Goal: Task Accomplishment & Management: Use online tool/utility

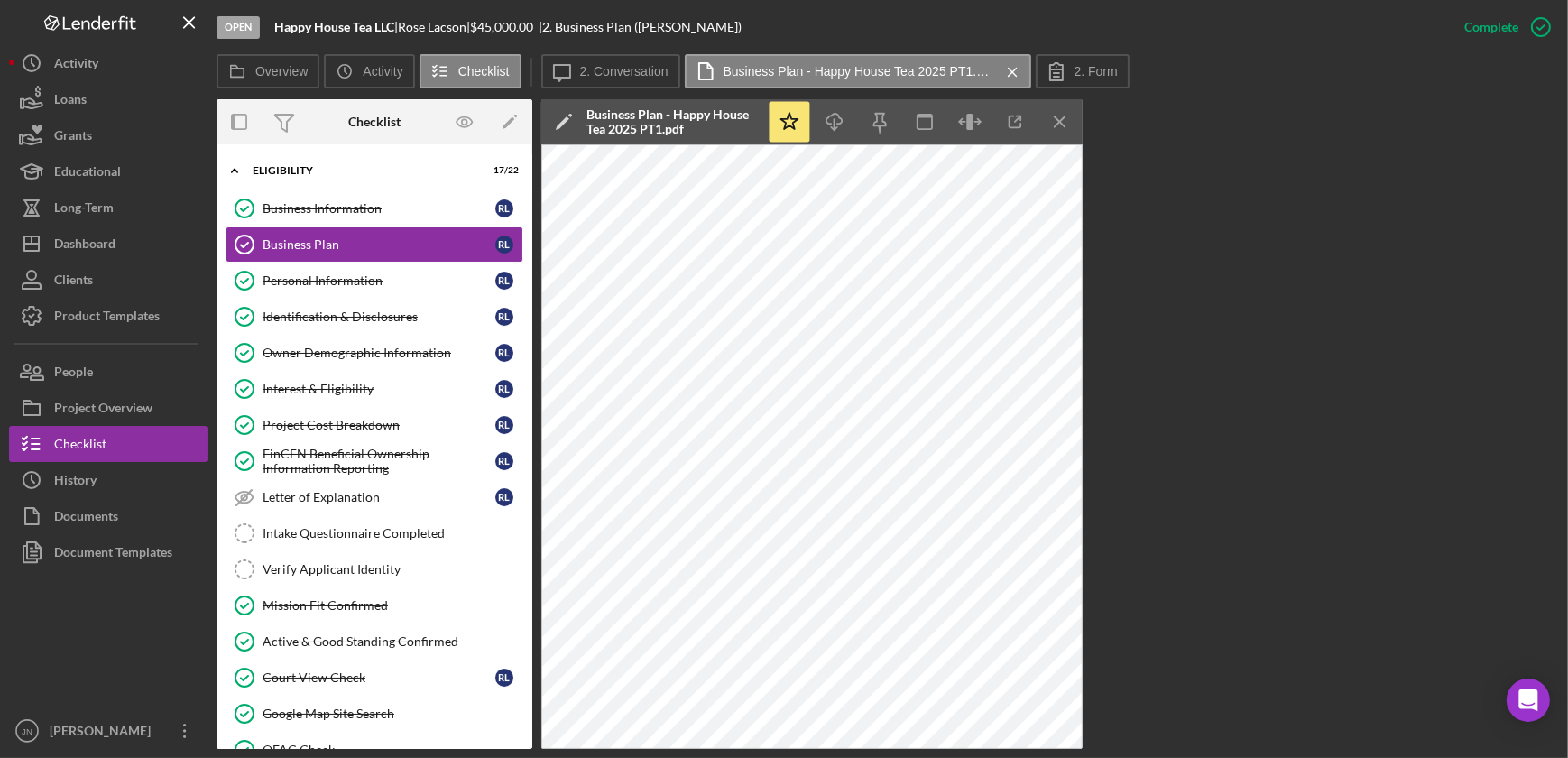
scroll to position [48, 0]
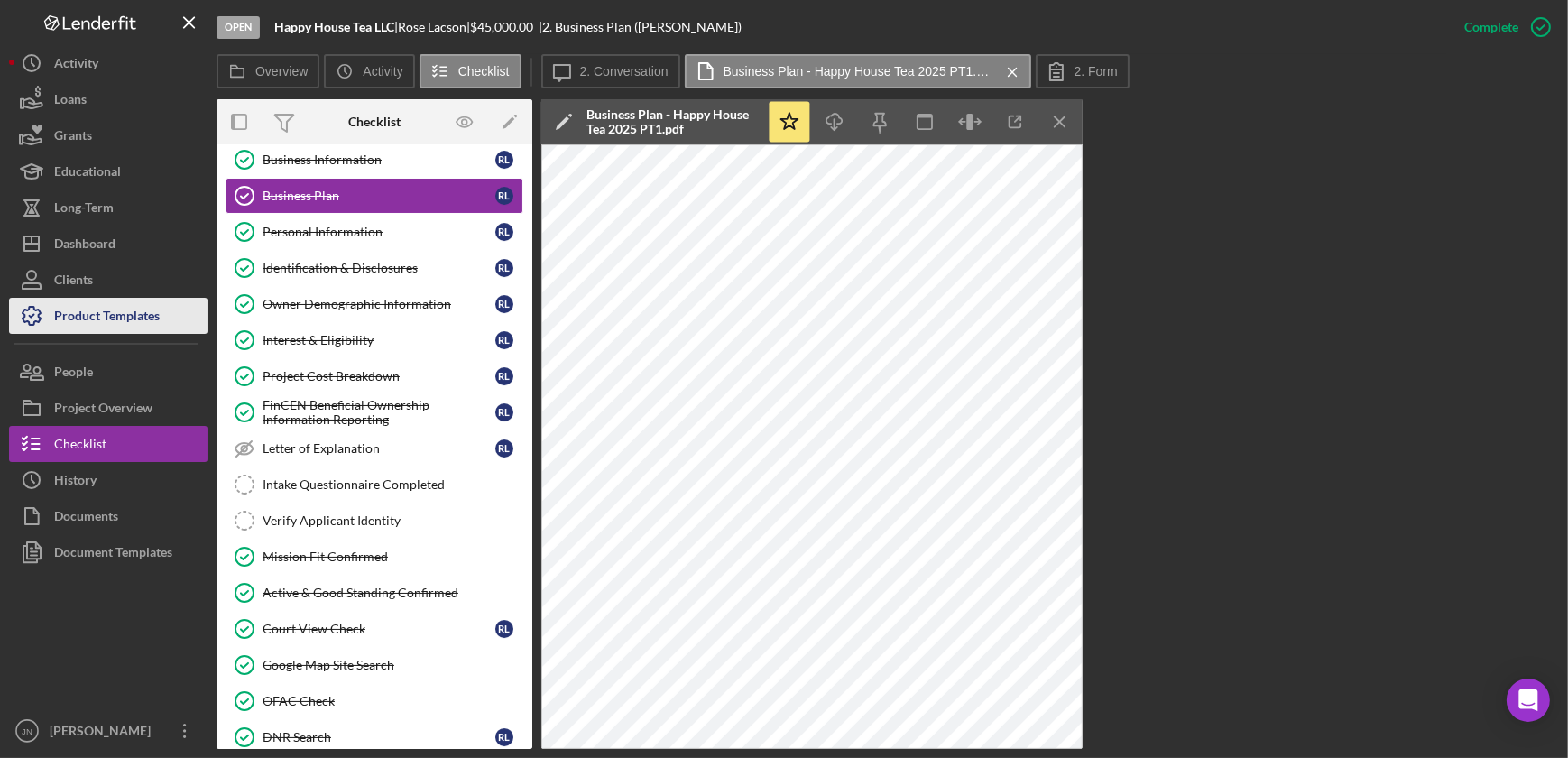
click at [144, 311] on div "Product Templates" at bounding box center [106, 318] width 105 height 41
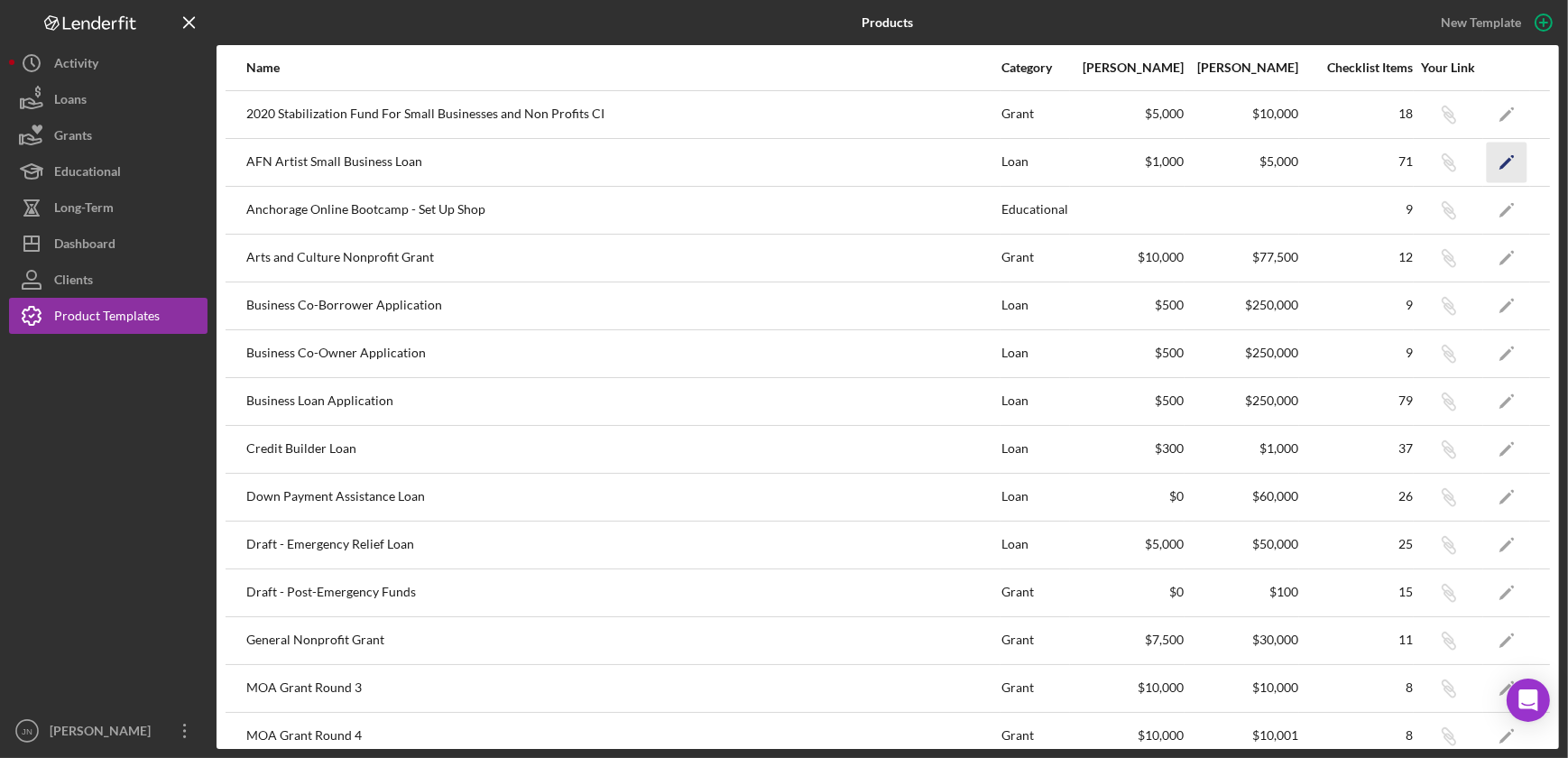
click at [1503, 155] on icon "Icon/Edit" at bounding box center [1507, 162] width 41 height 41
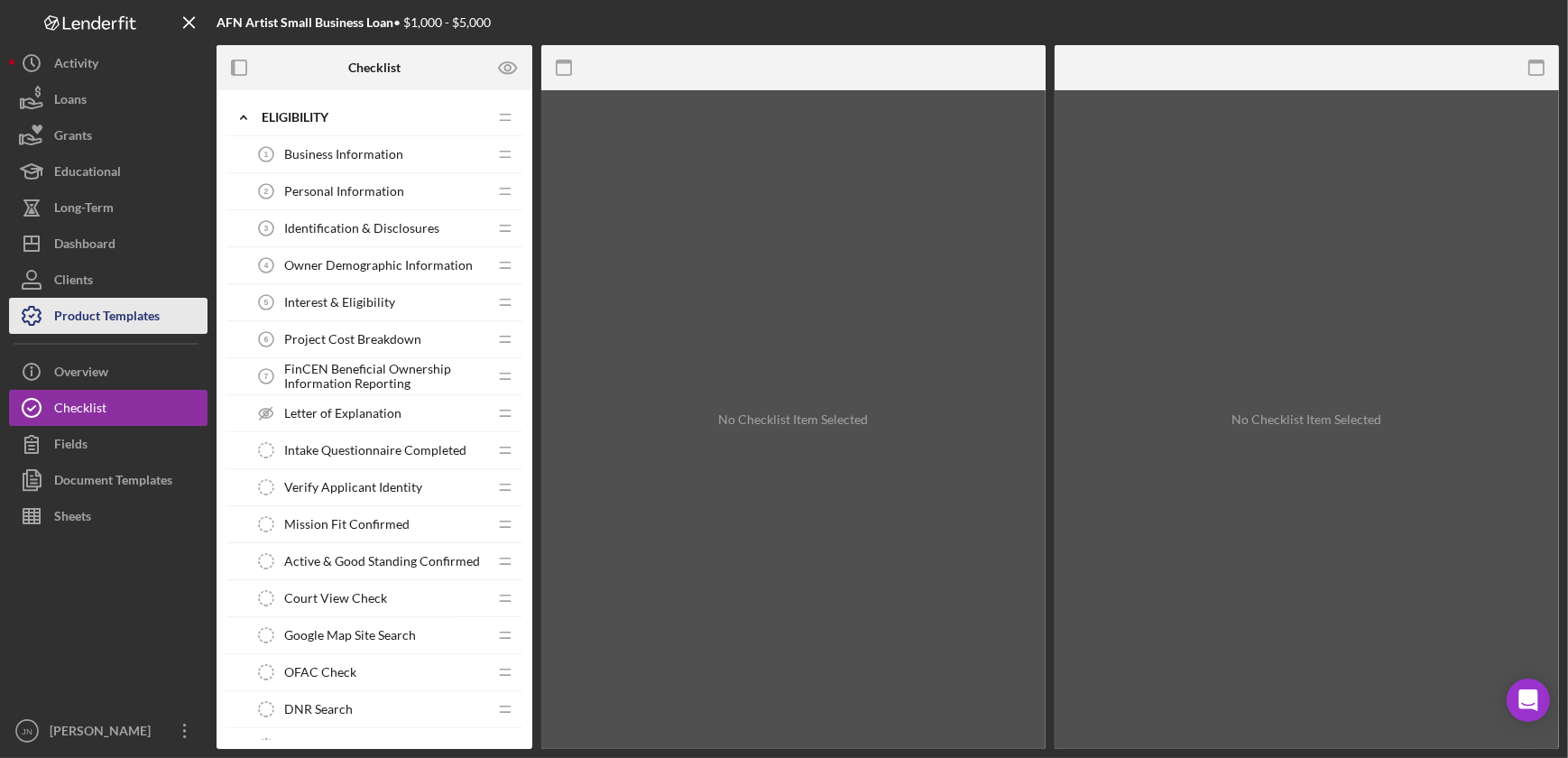
click at [103, 302] on div "Product Templates" at bounding box center [106, 318] width 105 height 41
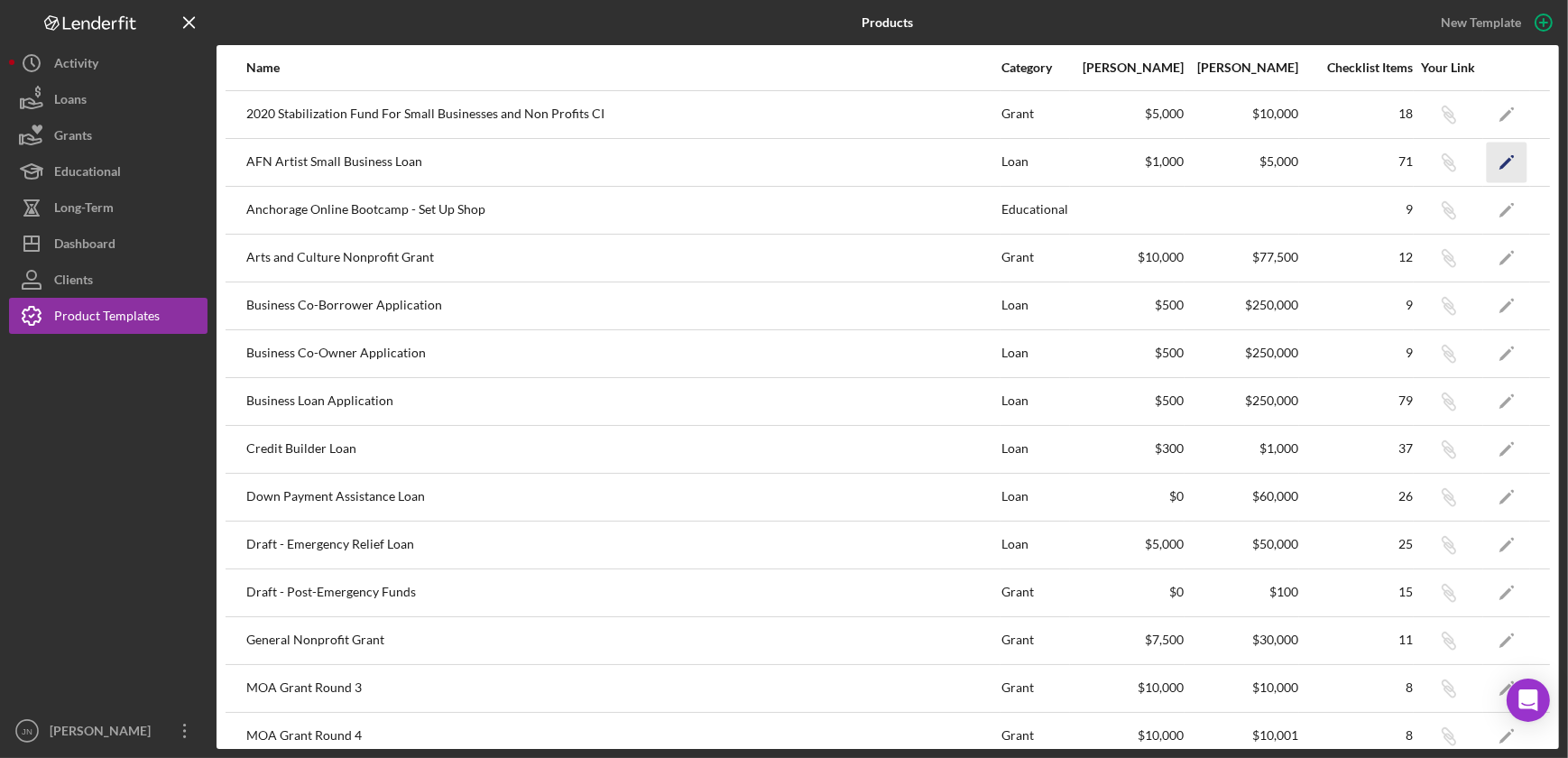
click at [1502, 150] on icon "Icon/Edit" at bounding box center [1507, 162] width 41 height 41
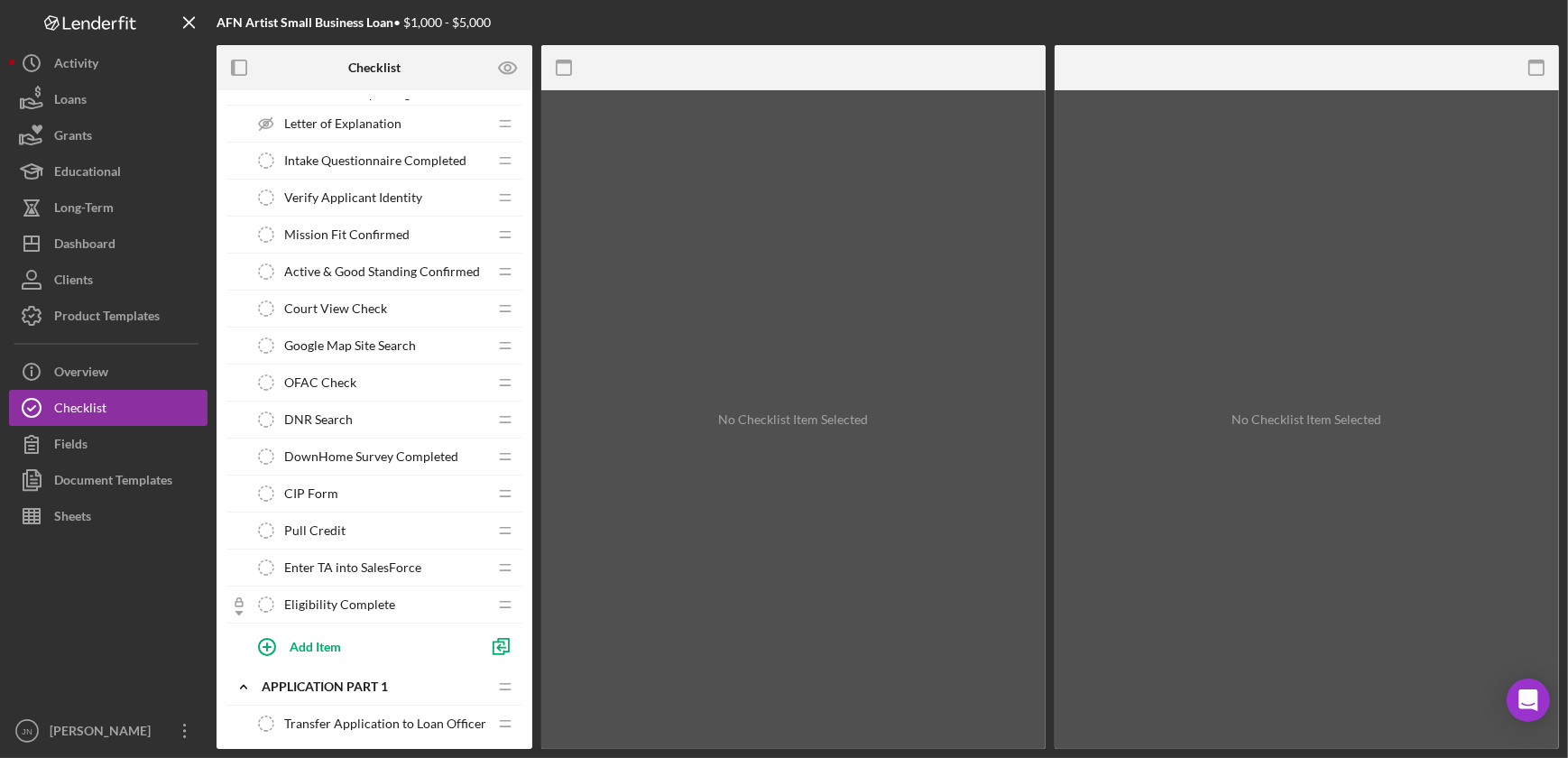
scroll to position [327, 0]
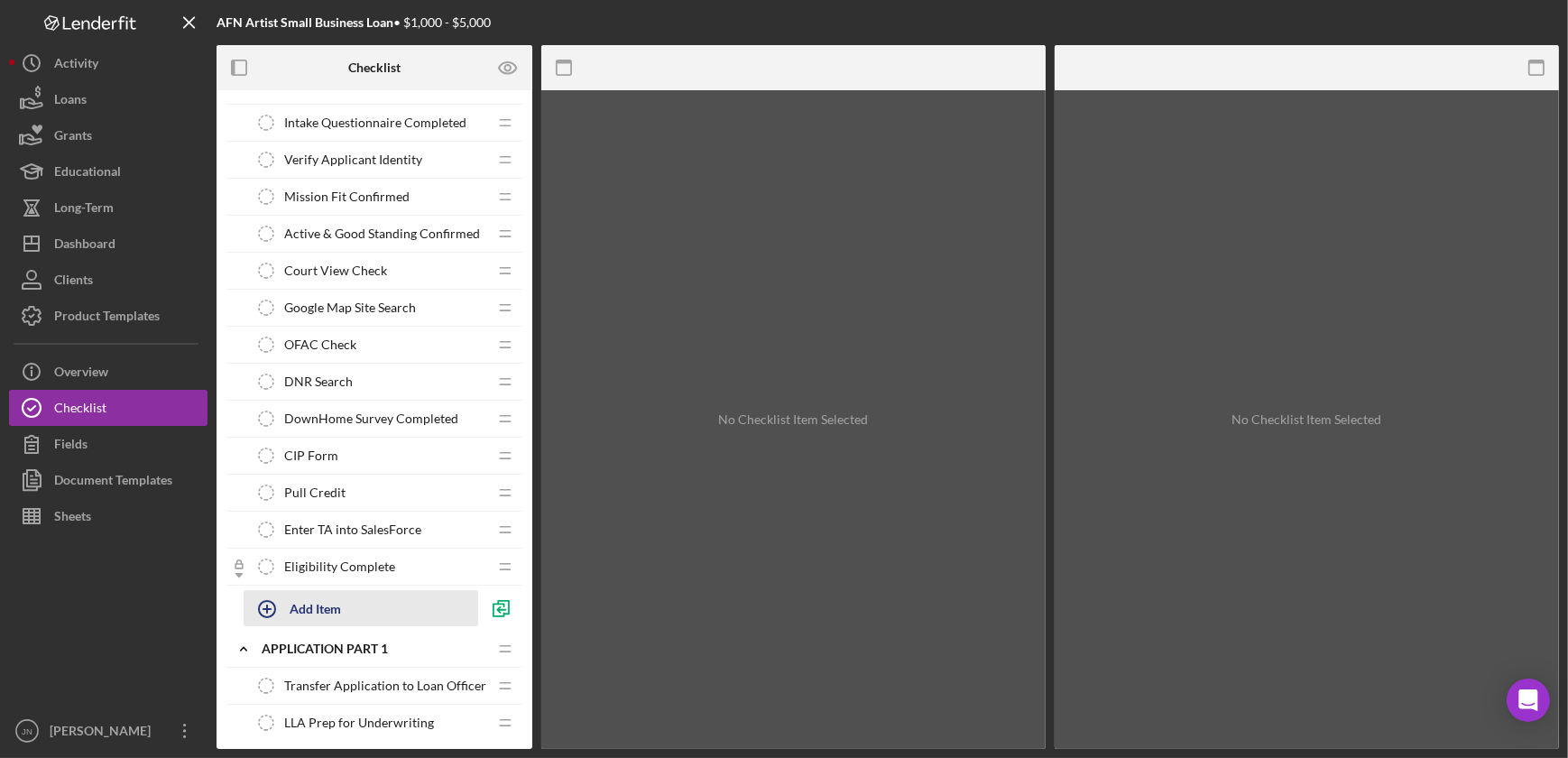
click at [339, 606] on div "Add Item" at bounding box center [315, 608] width 51 height 34
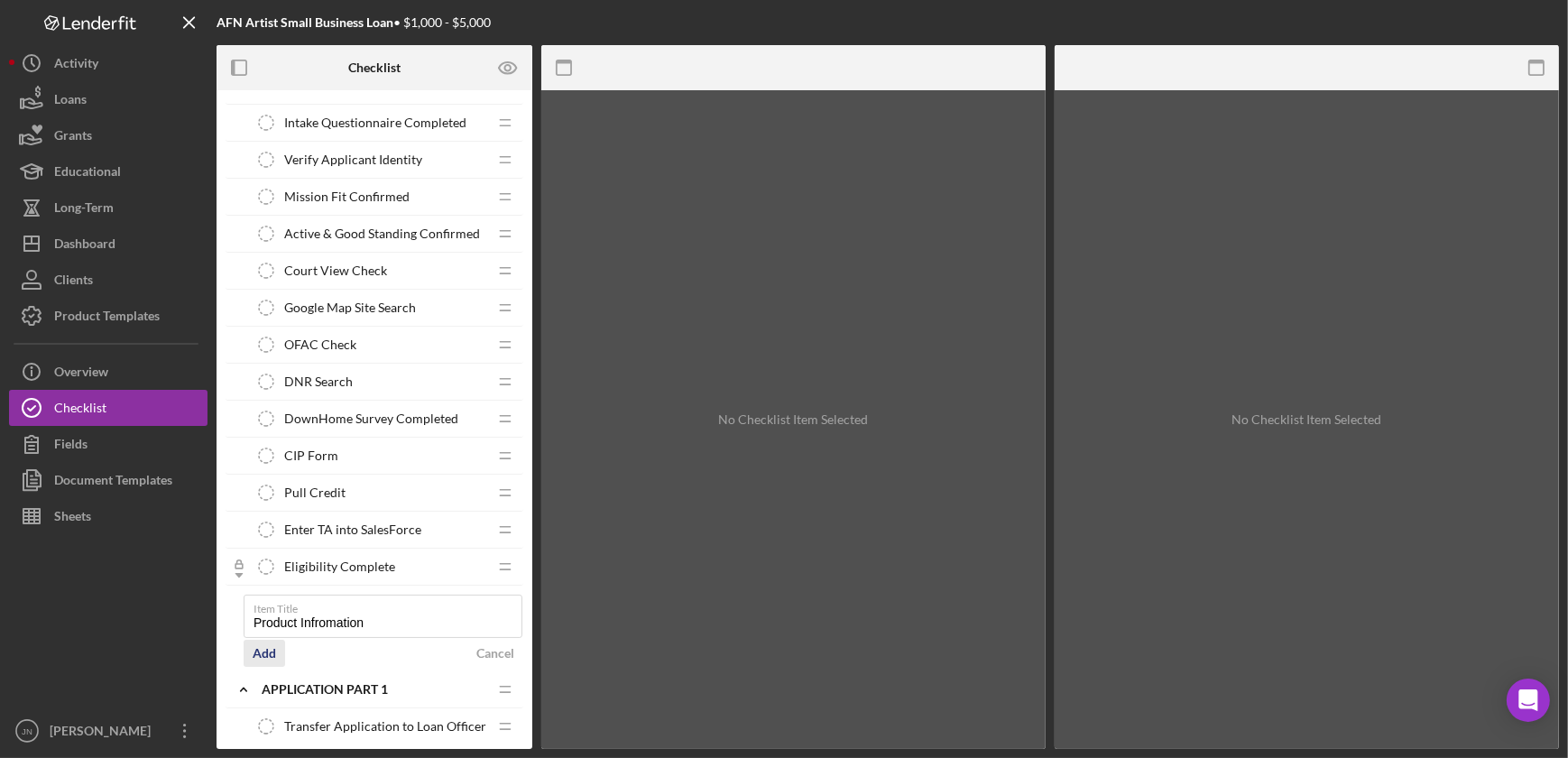
type input "Product Infromation"
click at [274, 646] on div "Add" at bounding box center [264, 653] width 23 height 27
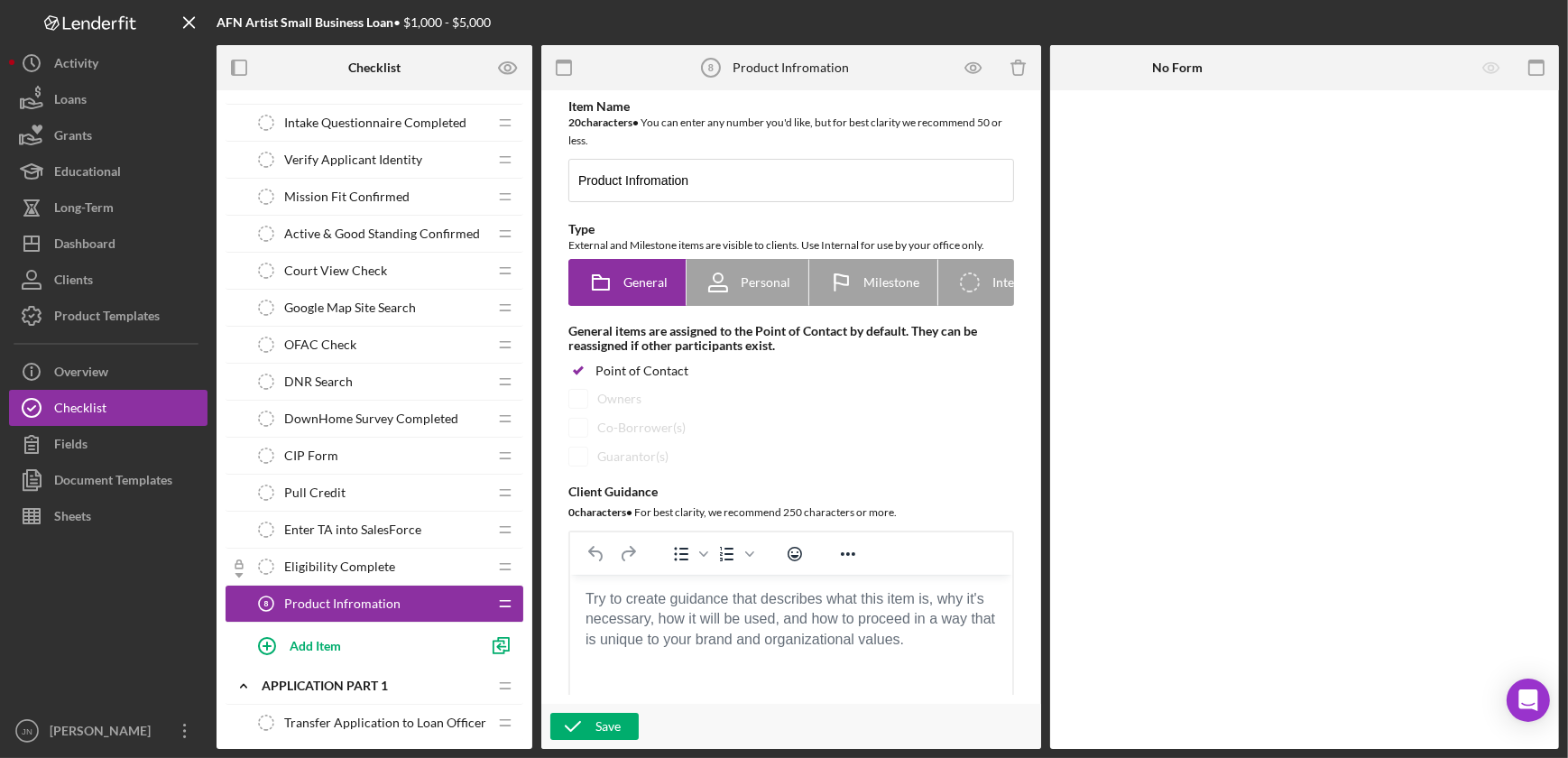
drag, startPoint x: 417, startPoint y: 608, endPoint x: 425, endPoint y: 157, distance: 451.1
click at [425, 154] on div "Business Information 1 Business Information Icon/Drag Personal Information 2 Pe…" at bounding box center [374, 238] width 297 height 859
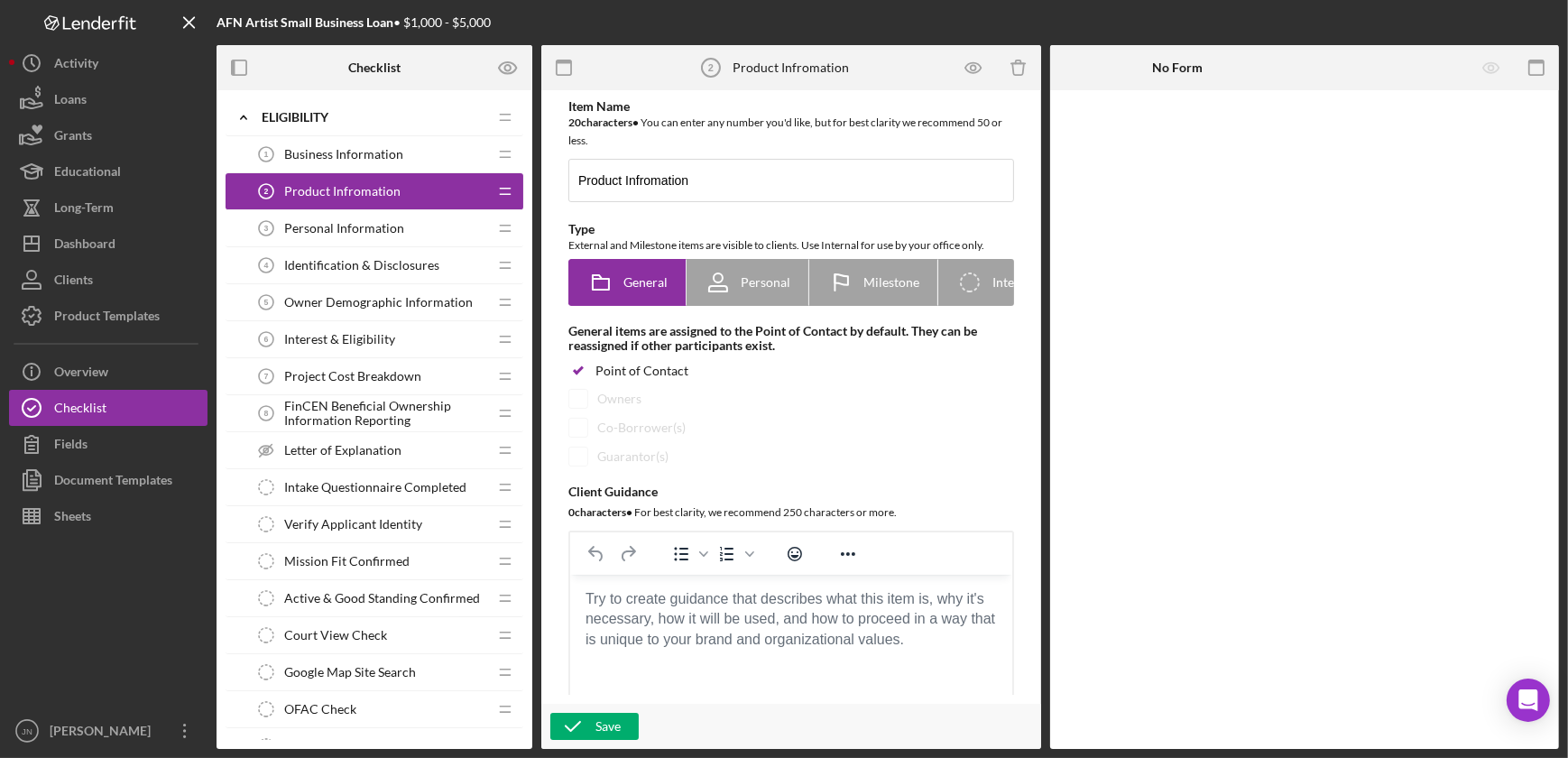
click at [659, 597] on body "Rich Text Area. Press ALT-0 for help." at bounding box center [790, 599] width 413 height 20
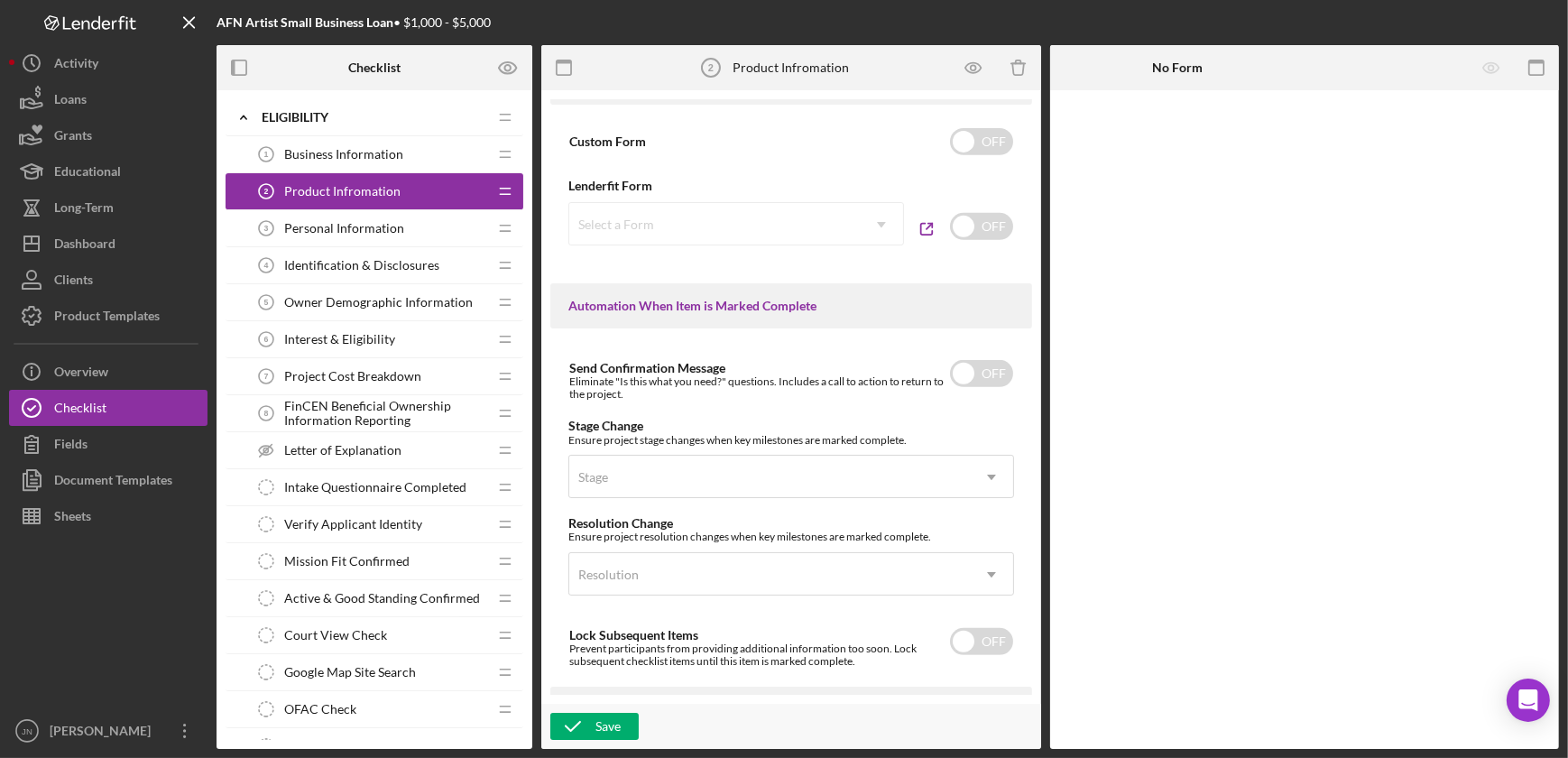
scroll to position [1066, 0]
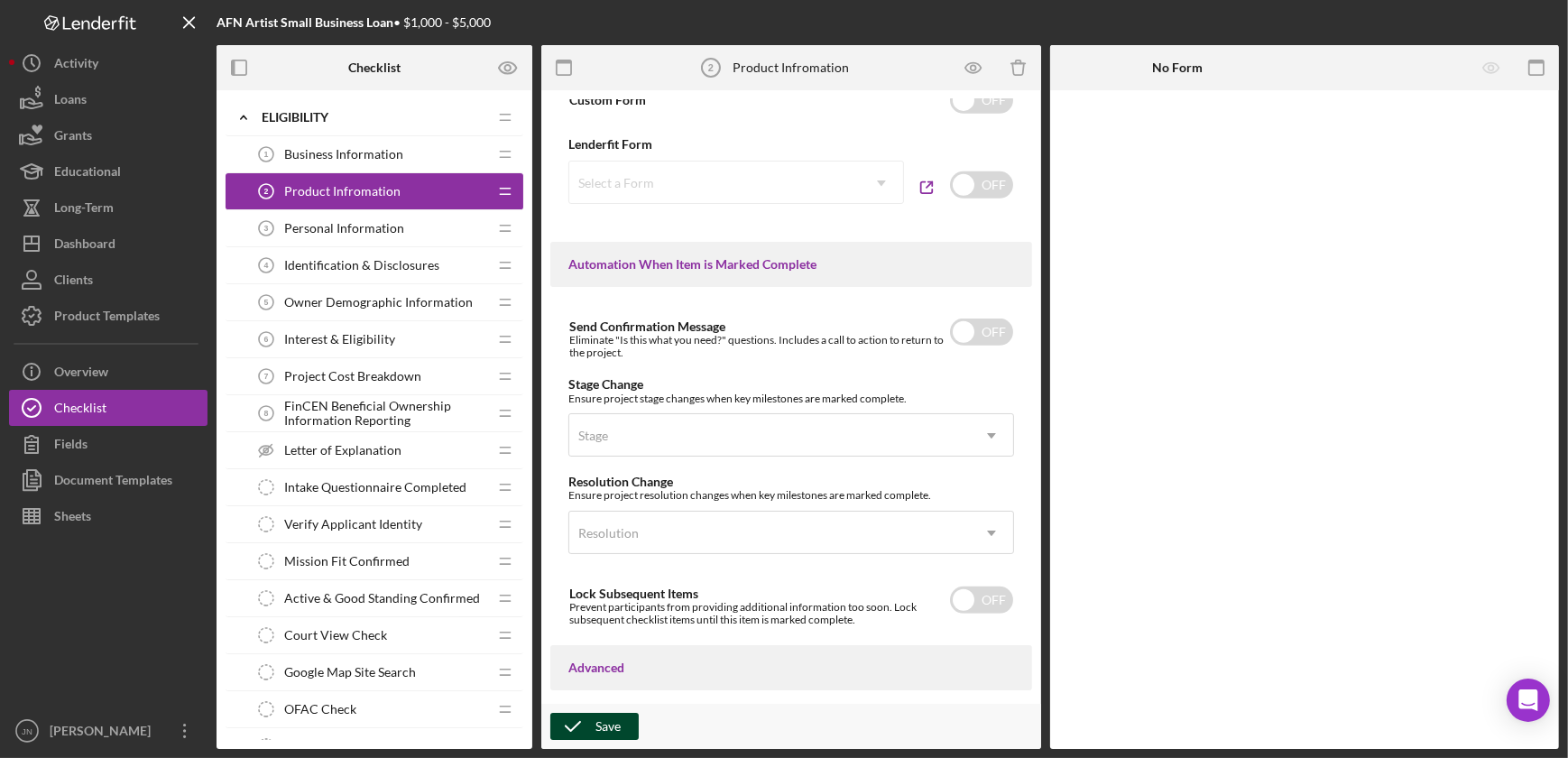
click at [597, 723] on div "Save" at bounding box center [608, 726] width 25 height 27
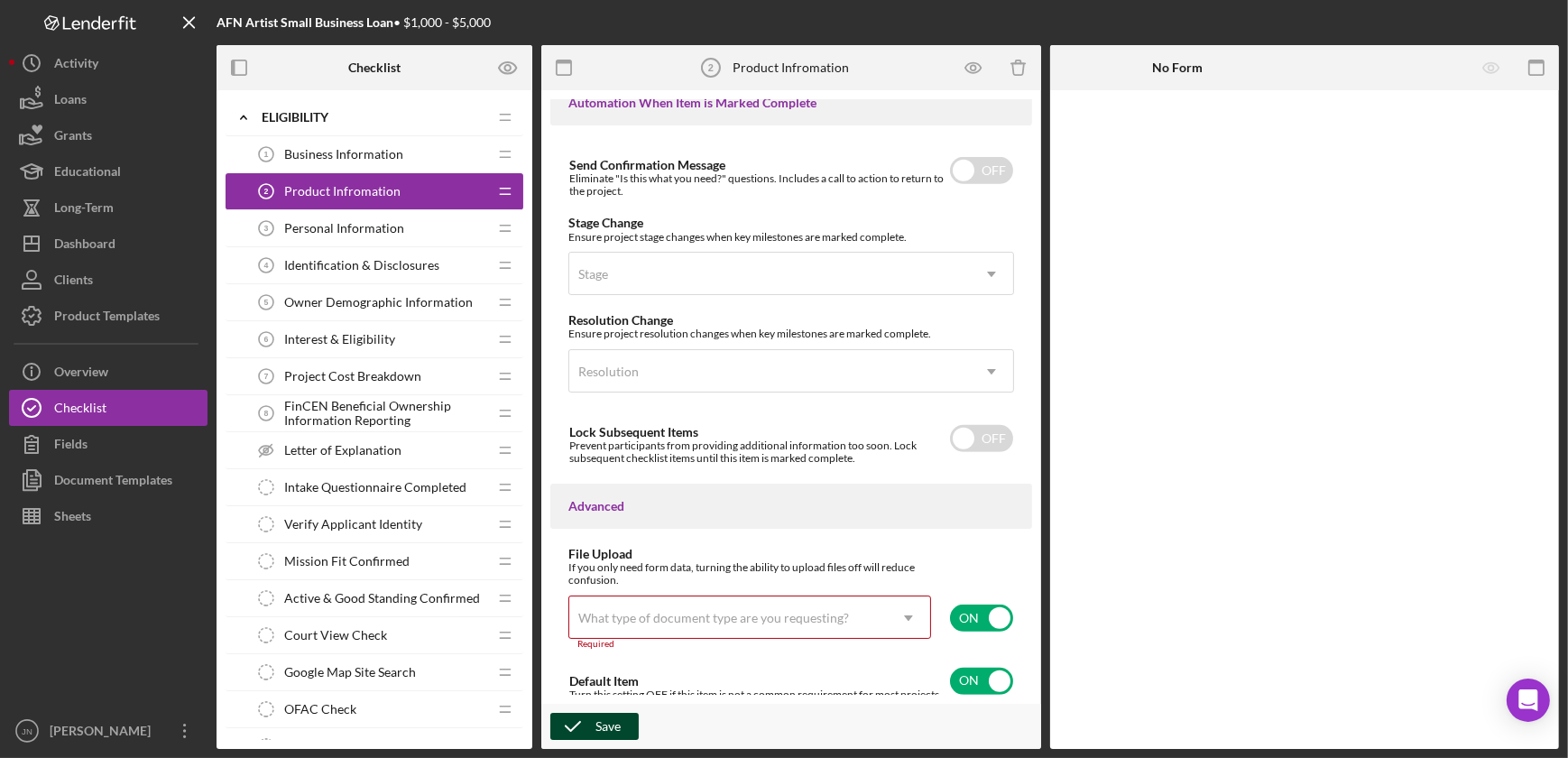
scroll to position [1237, 0]
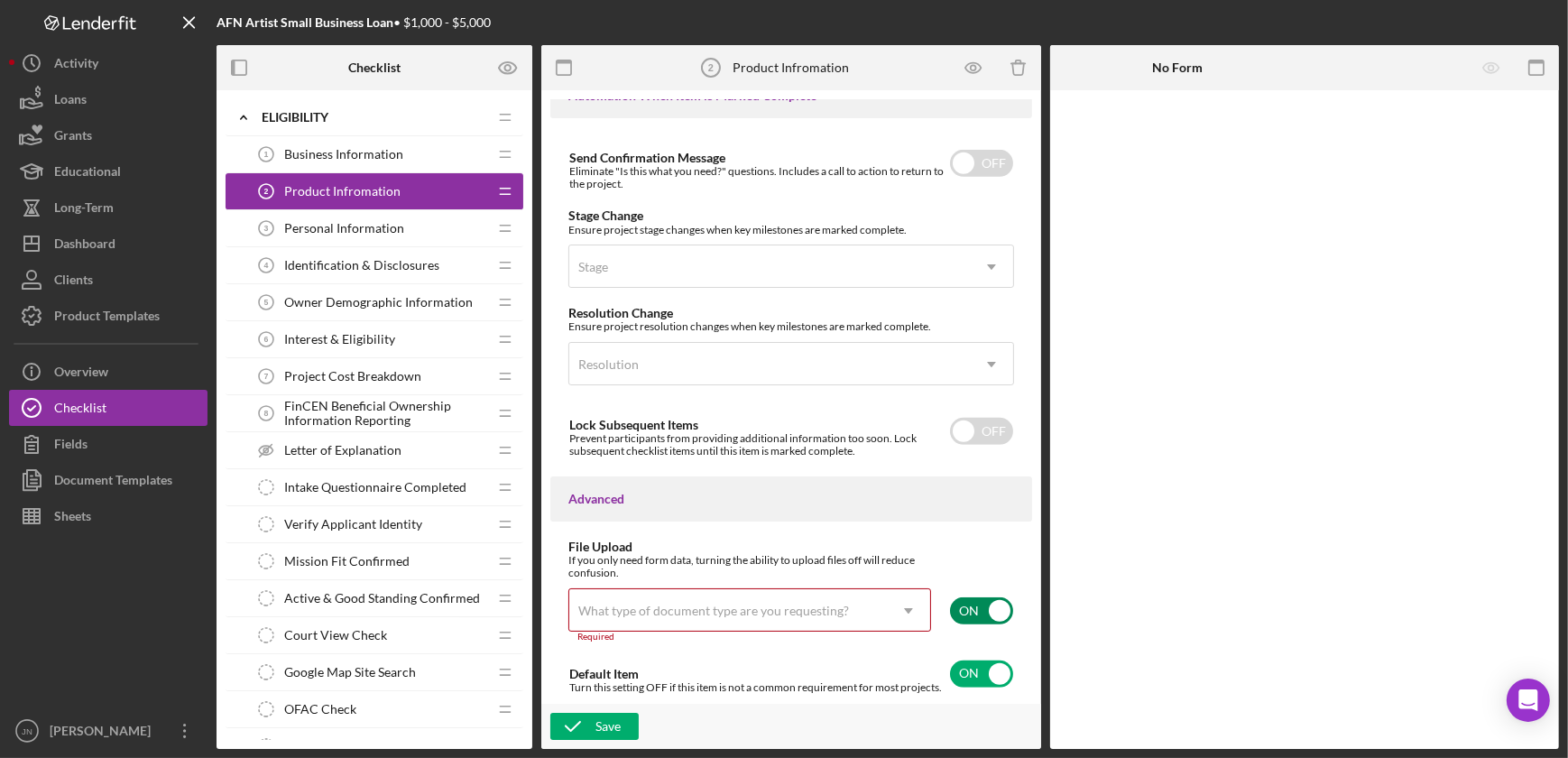
click at [966, 613] on input "checkbox" at bounding box center [982, 611] width 63 height 27
checkbox input "false"
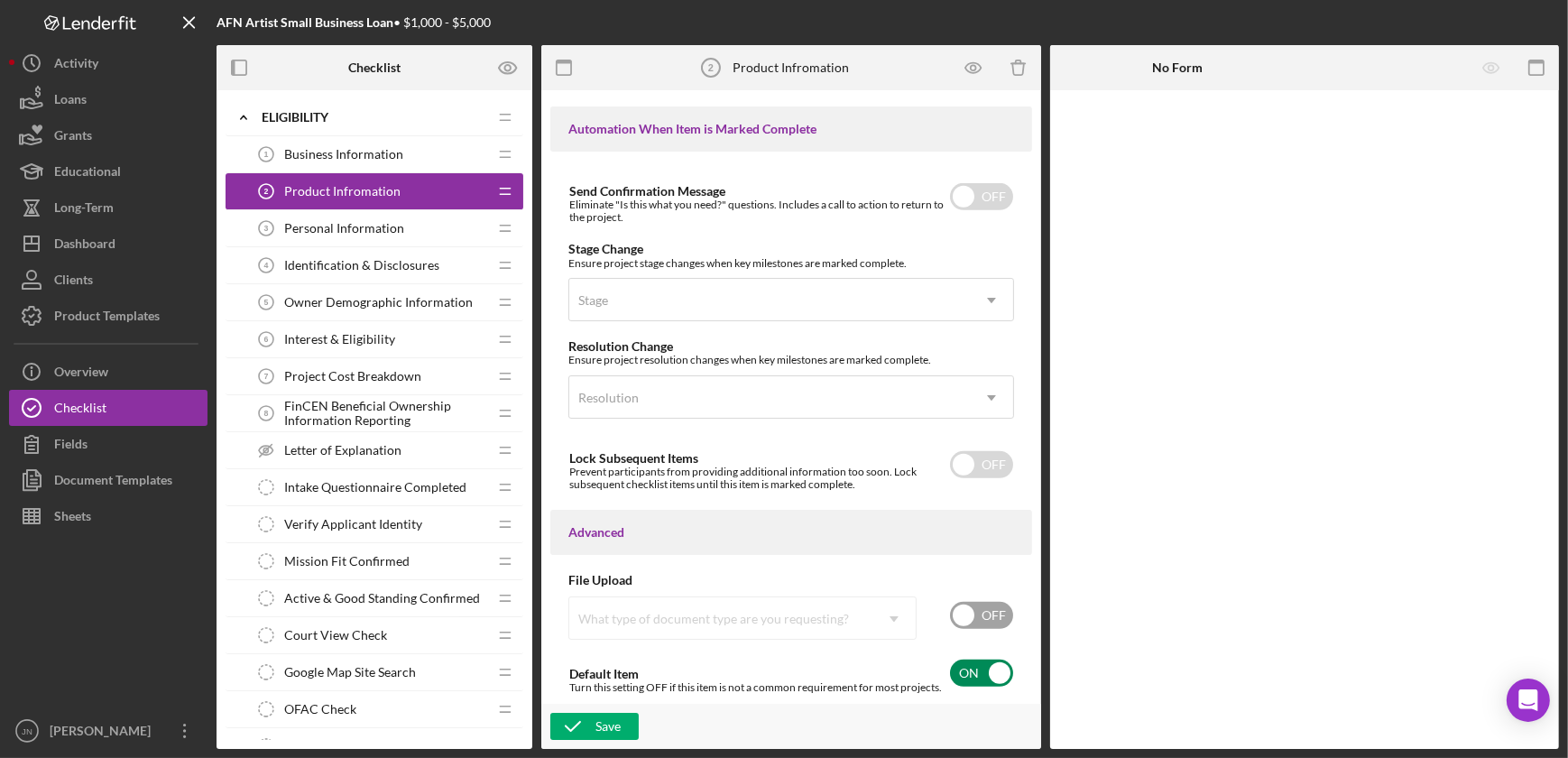
click at [967, 677] on input "checkbox" at bounding box center [982, 672] width 63 height 27
checkbox input "false"
click at [606, 719] on div "Save" at bounding box center [608, 726] width 25 height 27
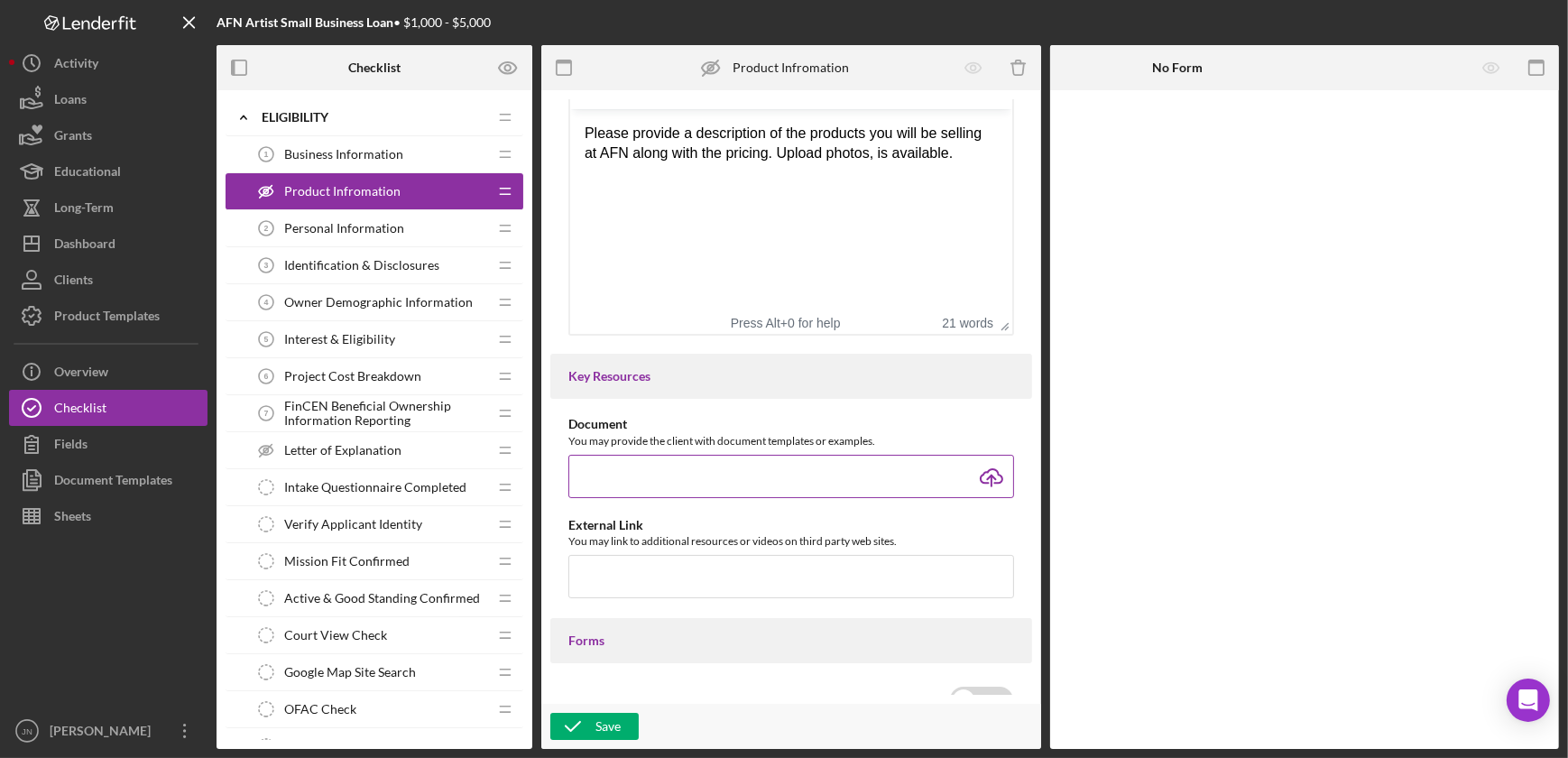
scroll to position [0, 0]
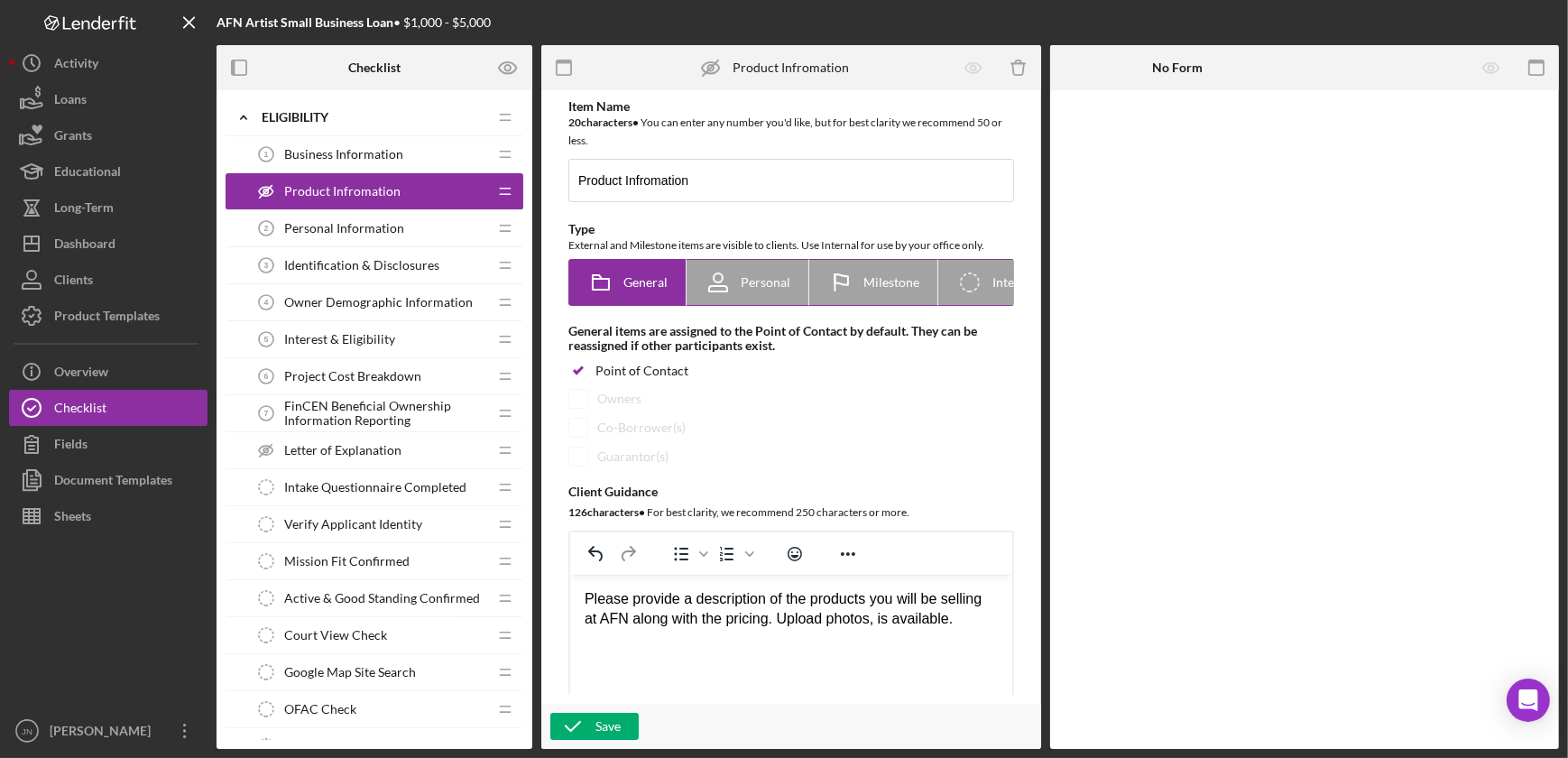
click at [625, 285] on span "General" at bounding box center [645, 282] width 44 height 14
click at [396, 184] on span "Product Infromation" at bounding box center [342, 190] width 117 height 14
click at [382, 450] on span "Letter of Explanation" at bounding box center [343, 449] width 117 height 14
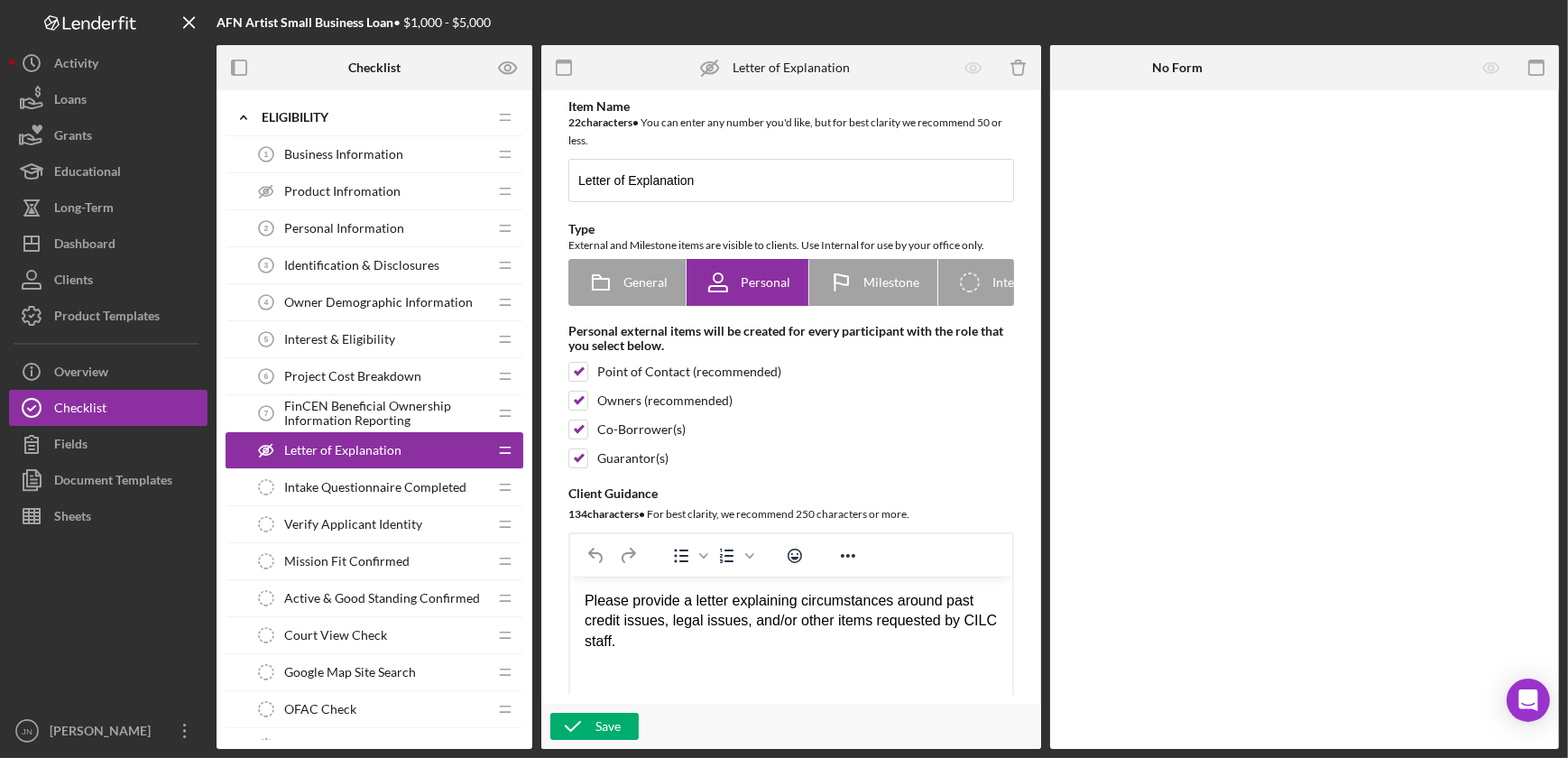
click at [361, 185] on span "Product Infromation" at bounding box center [342, 190] width 117 height 14
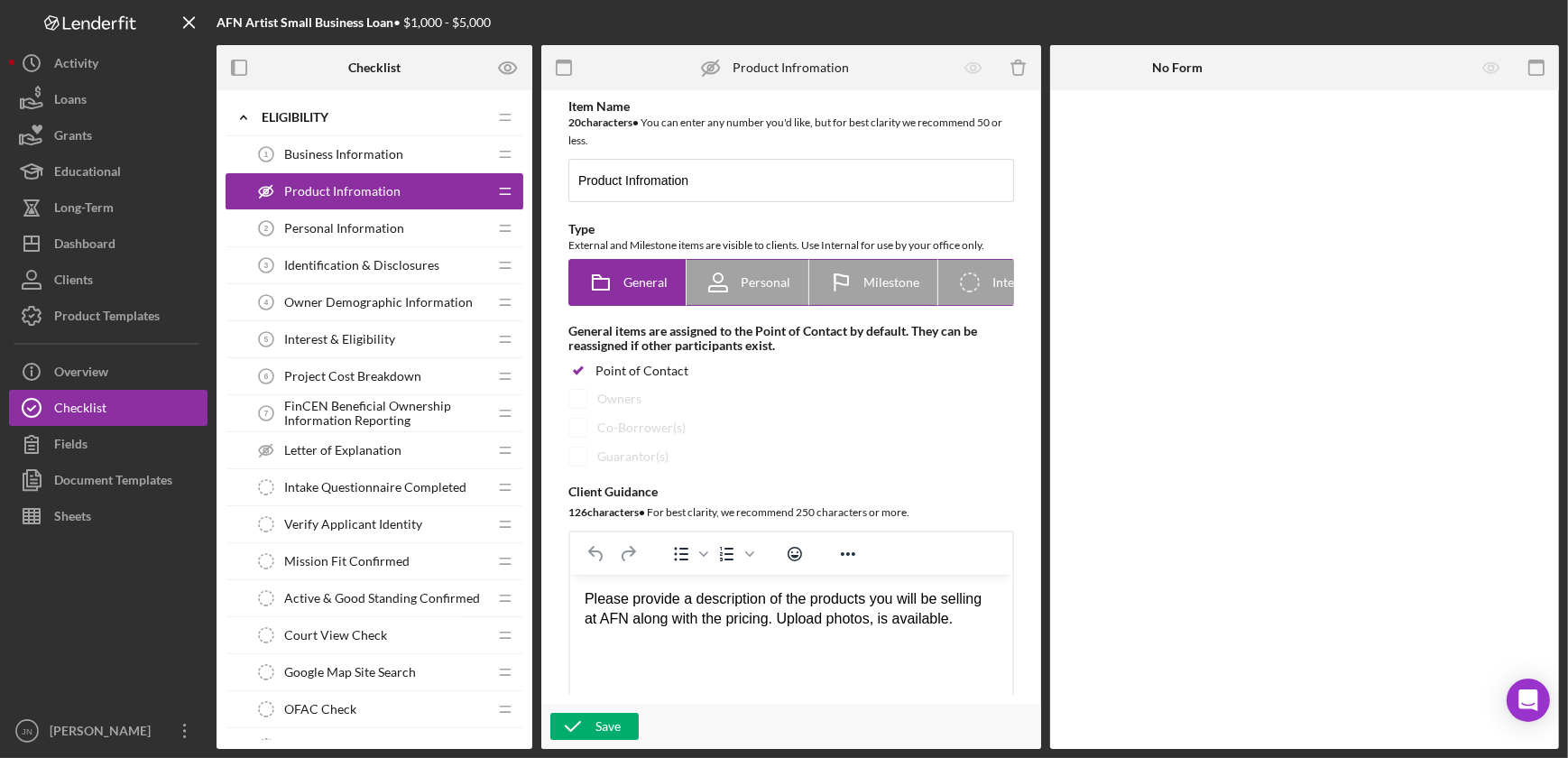
click at [755, 279] on span "Personal" at bounding box center [765, 282] width 49 height 14
radio input "false"
radio input "true"
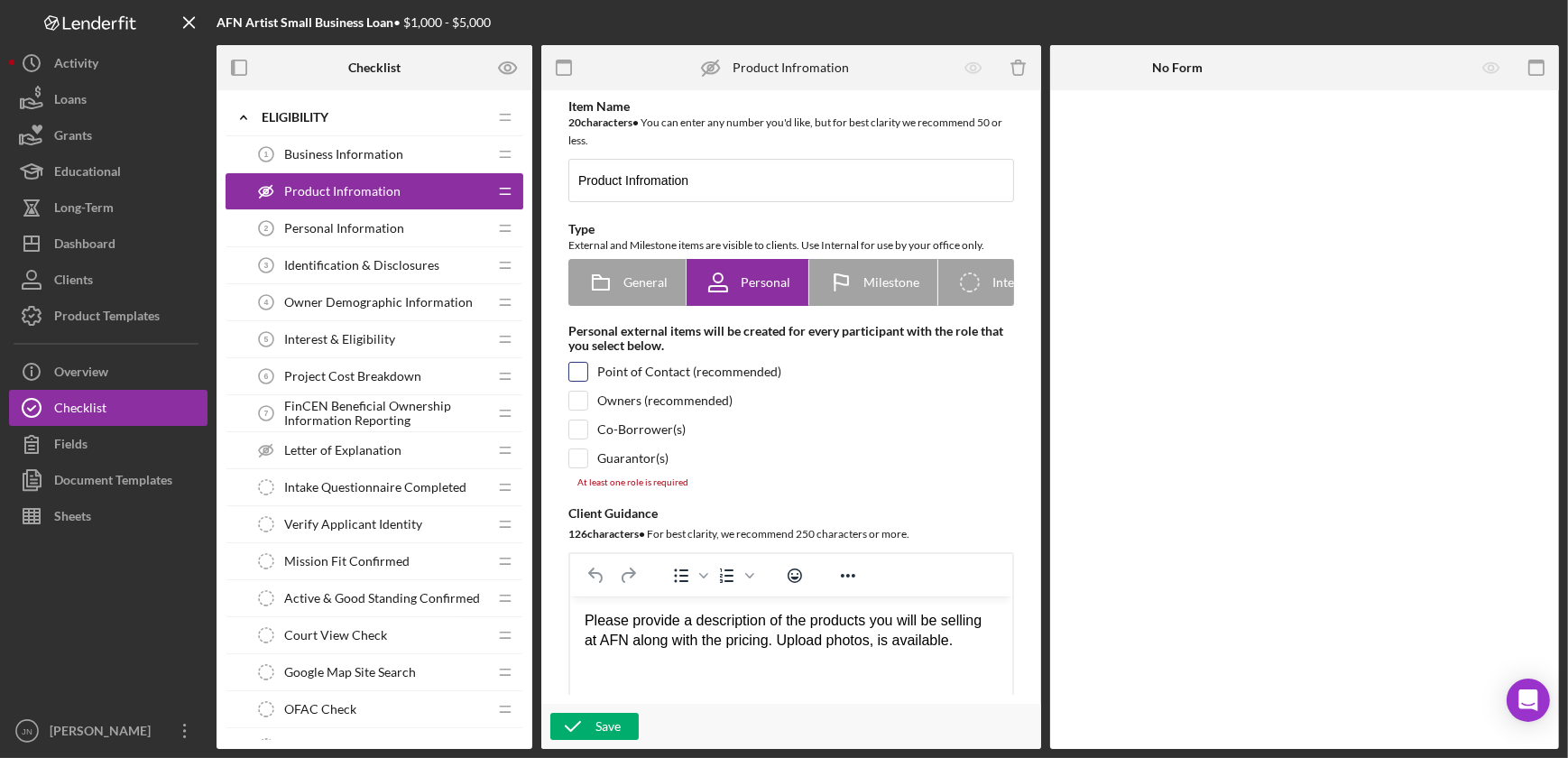
click at [580, 379] on input "checkbox" at bounding box center [578, 371] width 18 height 18
checkbox input "true"
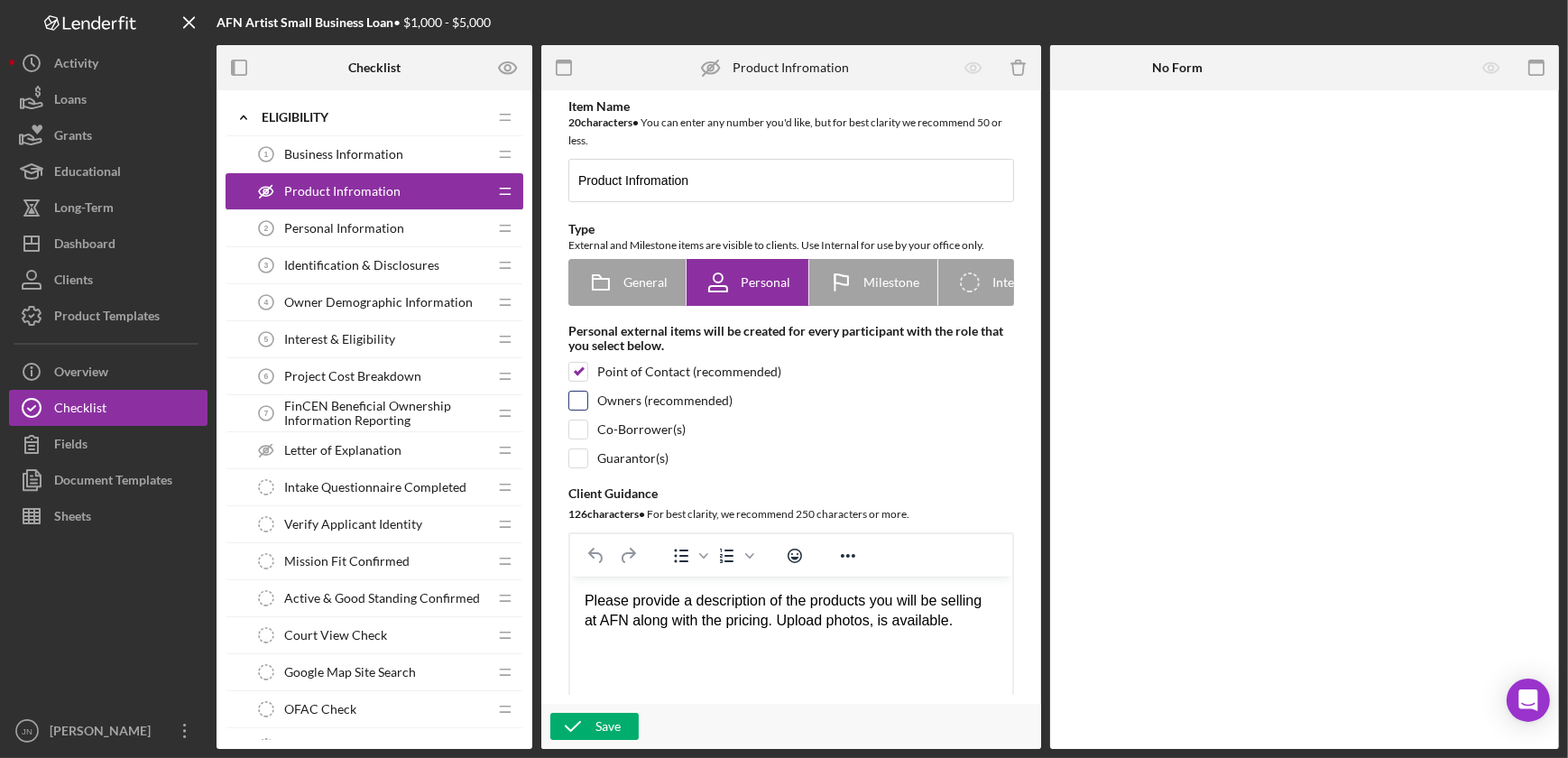
click at [580, 404] on input "checkbox" at bounding box center [578, 400] width 18 height 18
checkbox input "true"
click at [575, 432] on input "checkbox" at bounding box center [578, 429] width 18 height 18
checkbox input "true"
click at [581, 462] on input "checkbox" at bounding box center [578, 458] width 18 height 18
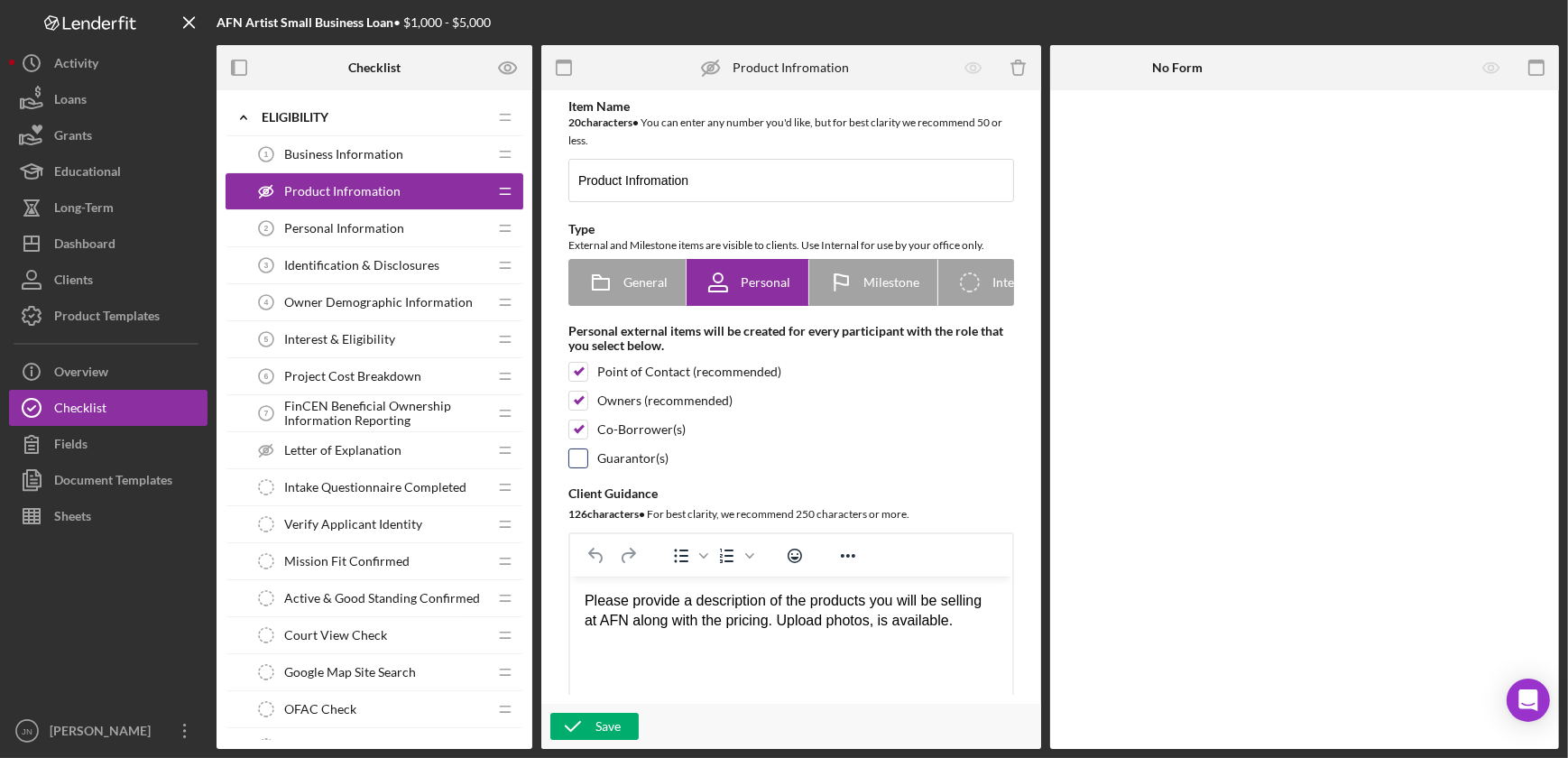
checkbox input "true"
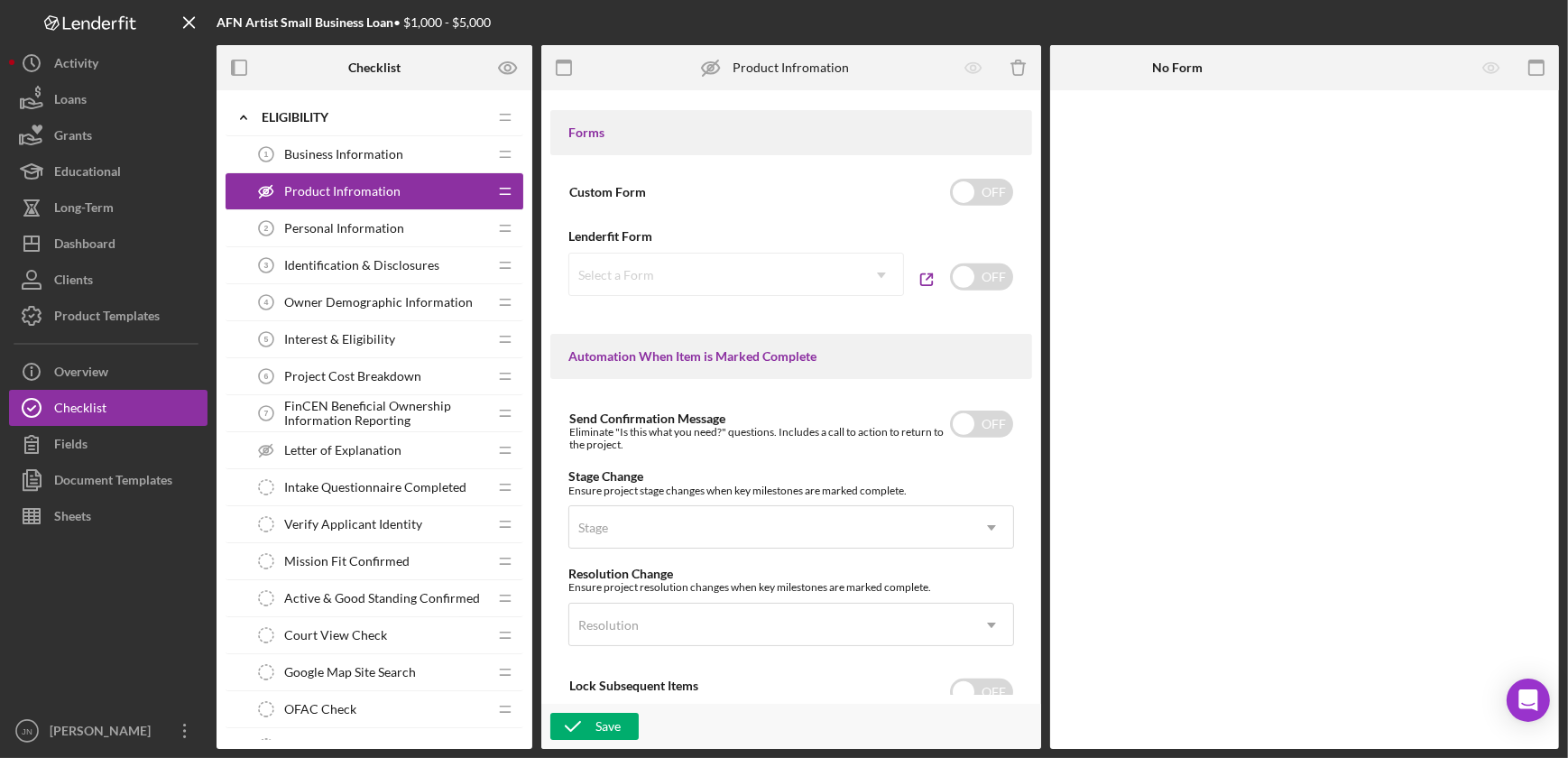
scroll to position [1206, 0]
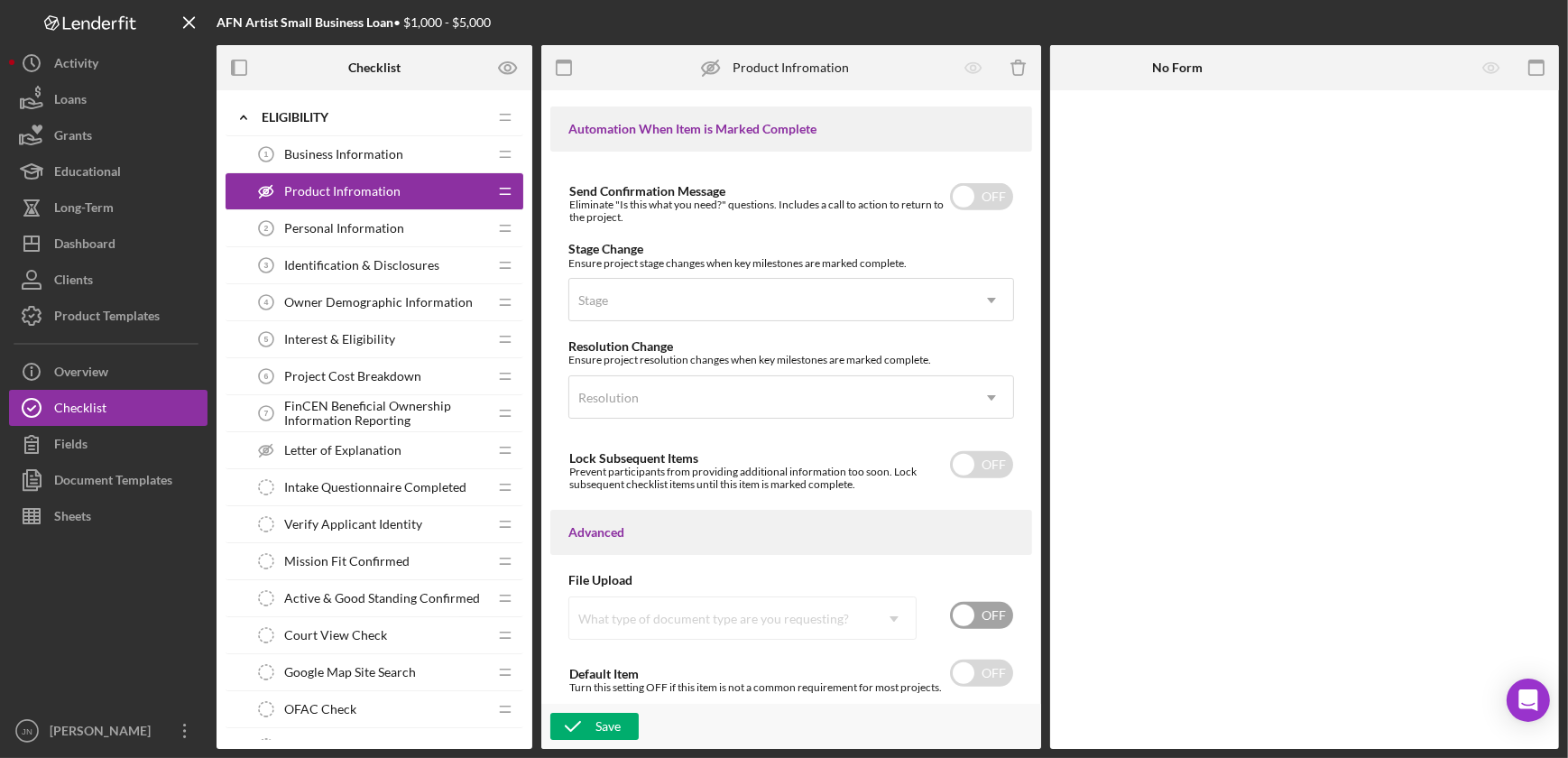
click at [999, 624] on input "checkbox" at bounding box center [982, 615] width 63 height 27
checkbox input "true"
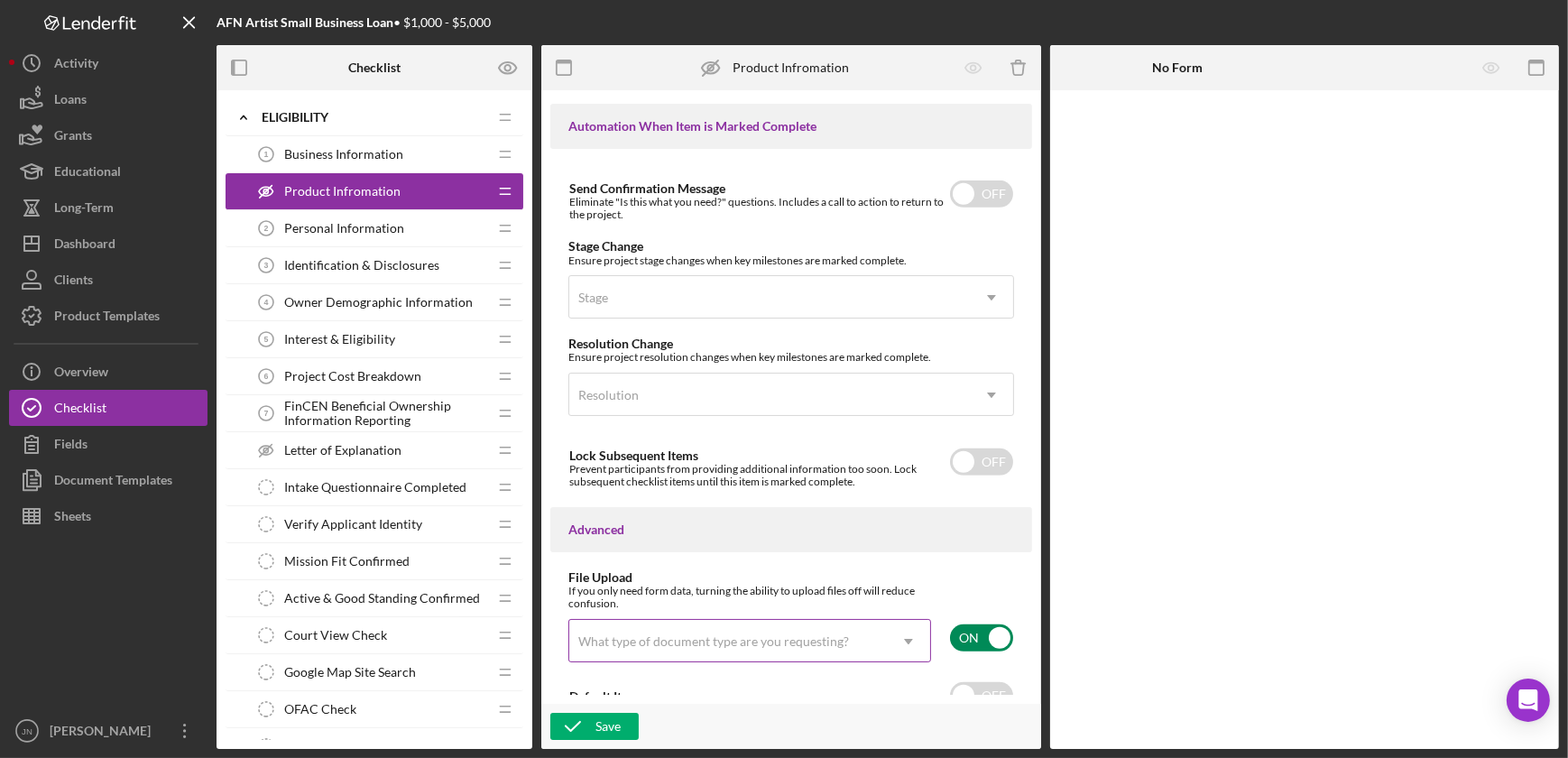
click at [825, 649] on div "What type of document type are you requesting?" at bounding box center [713, 641] width 270 height 14
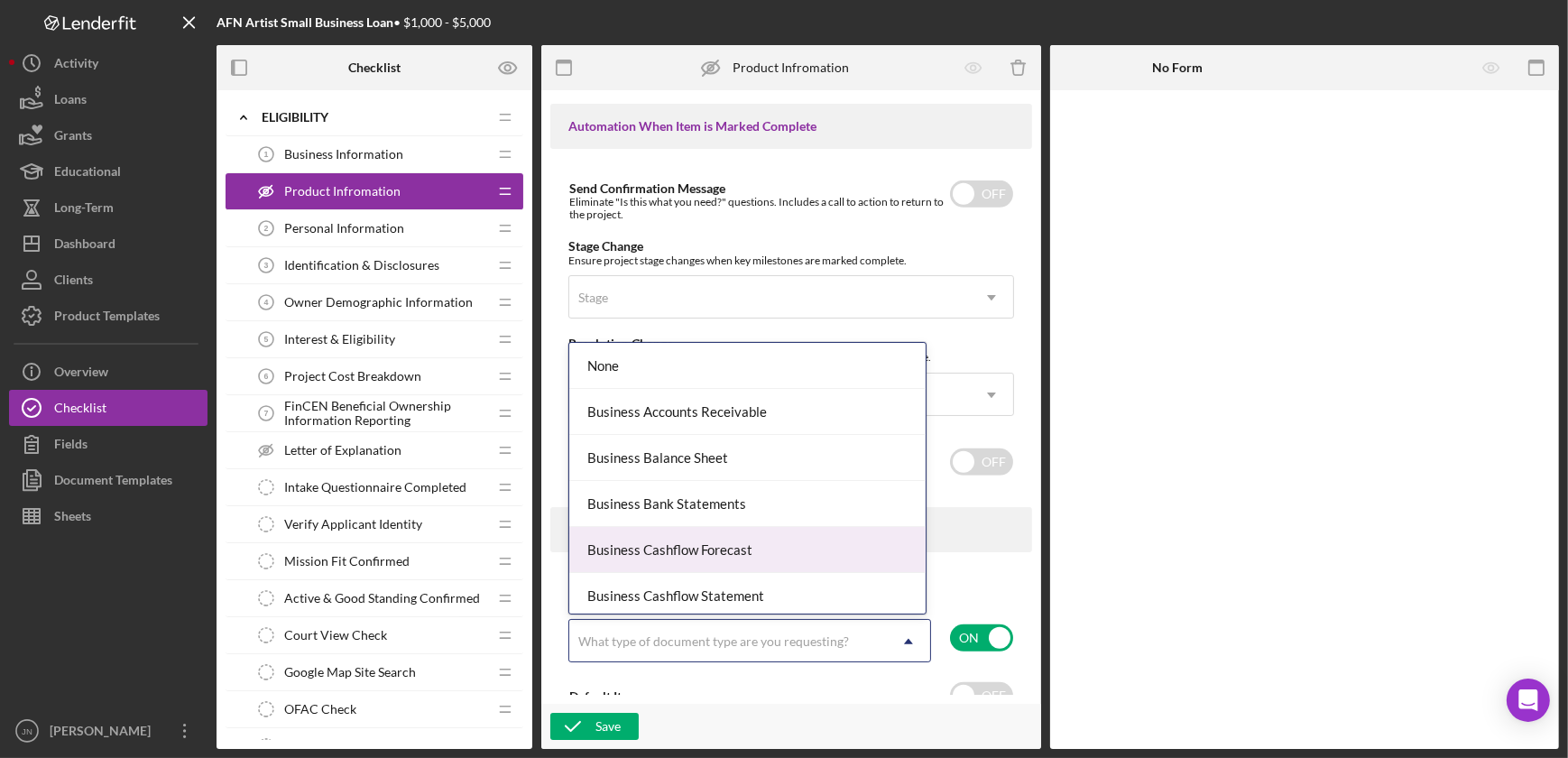
scroll to position [409, 0]
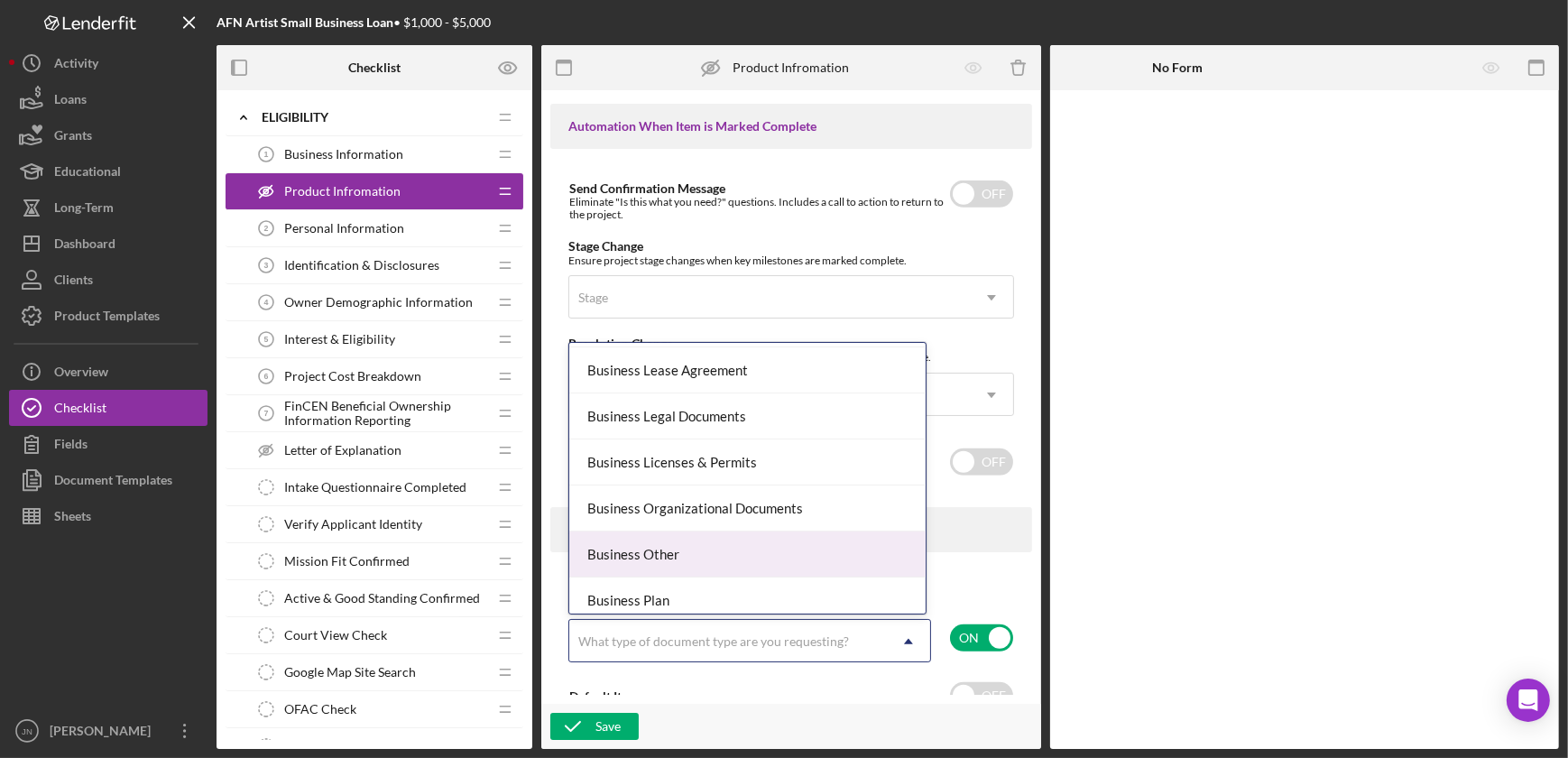
click at [811, 547] on div "Business Other" at bounding box center [748, 554] width 356 height 46
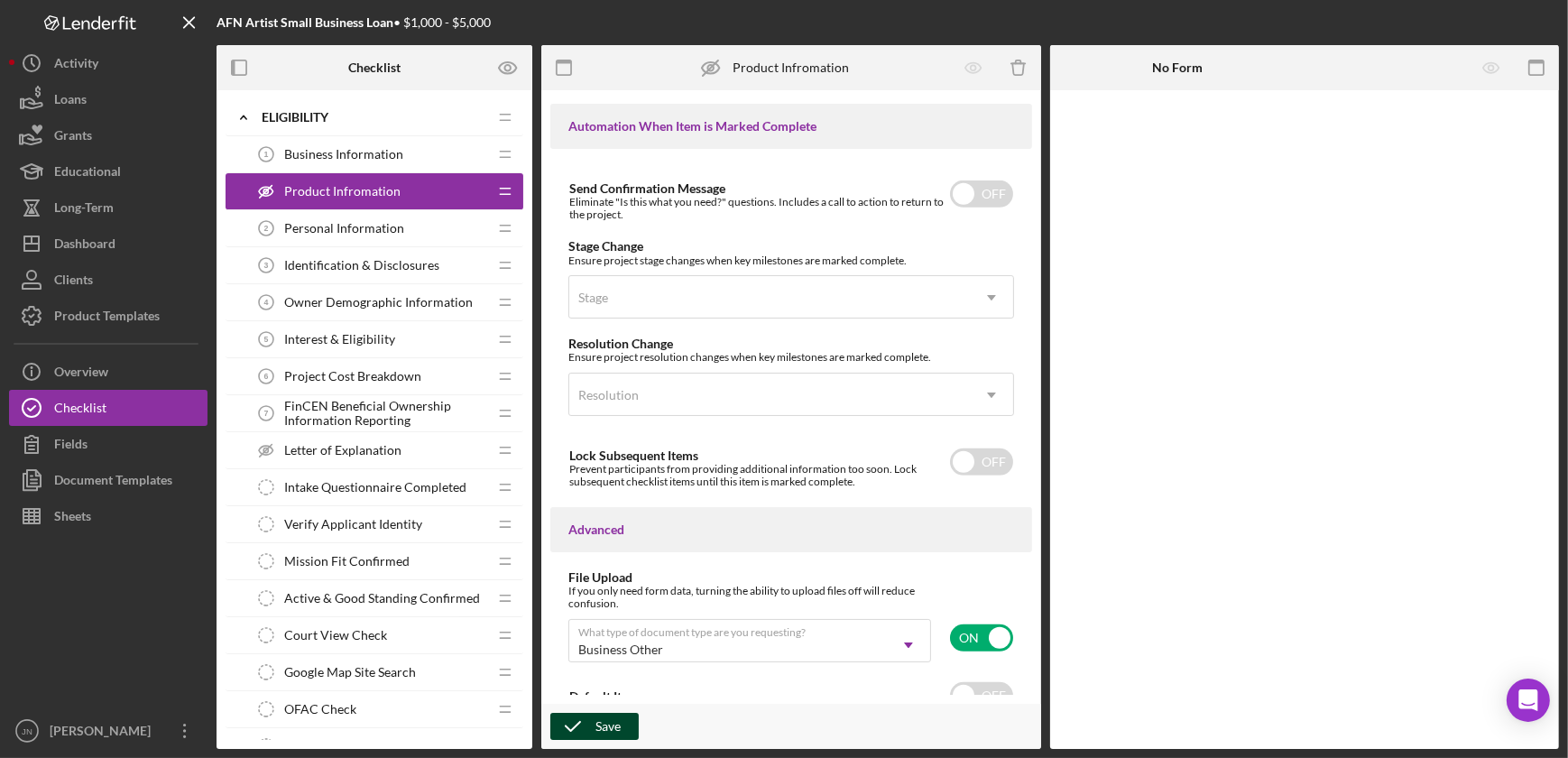
click at [604, 716] on div "Save" at bounding box center [608, 726] width 25 height 27
